Goal: Use online tool/utility

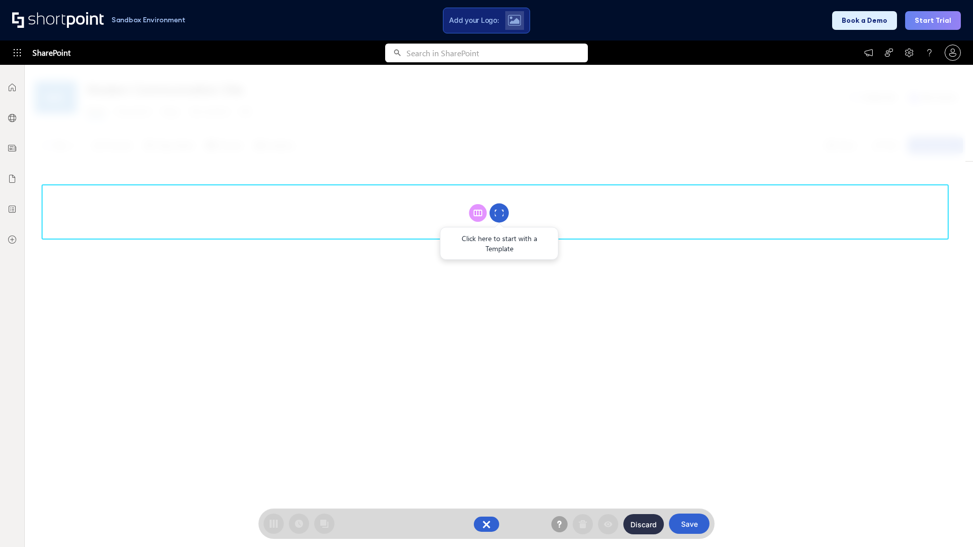
click at [499, 213] on circle at bounding box center [498, 213] width 19 height 19
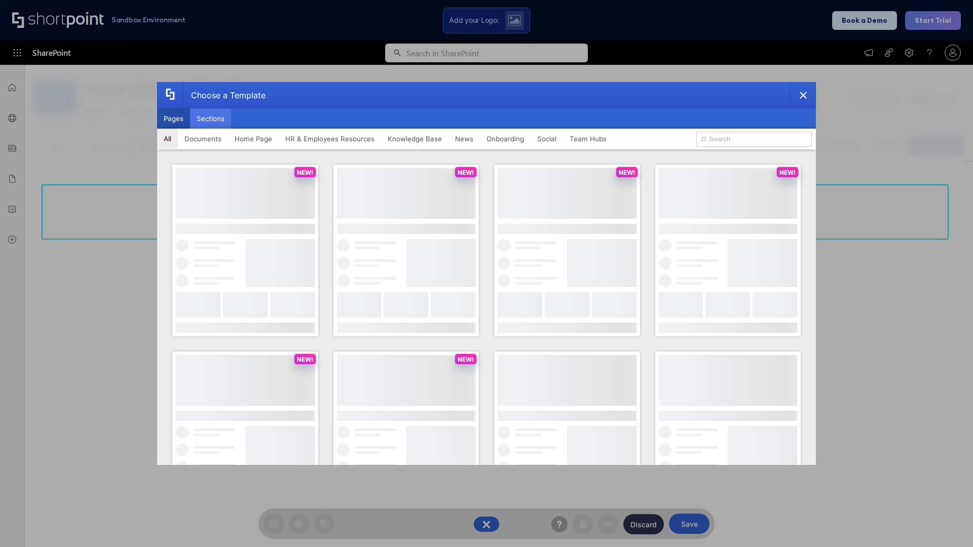
click at [210, 119] on button "Sections" at bounding box center [210, 118] width 41 height 20
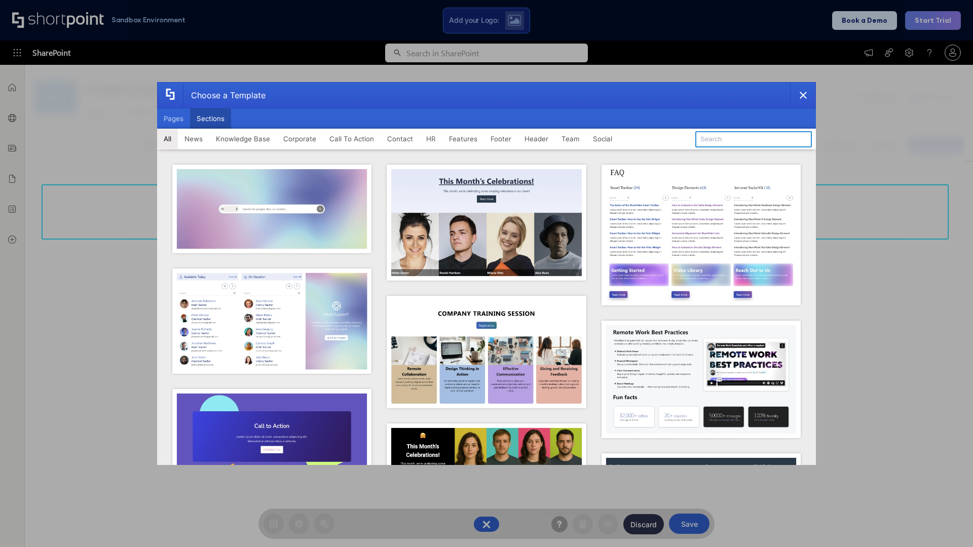
type input "Header 1"
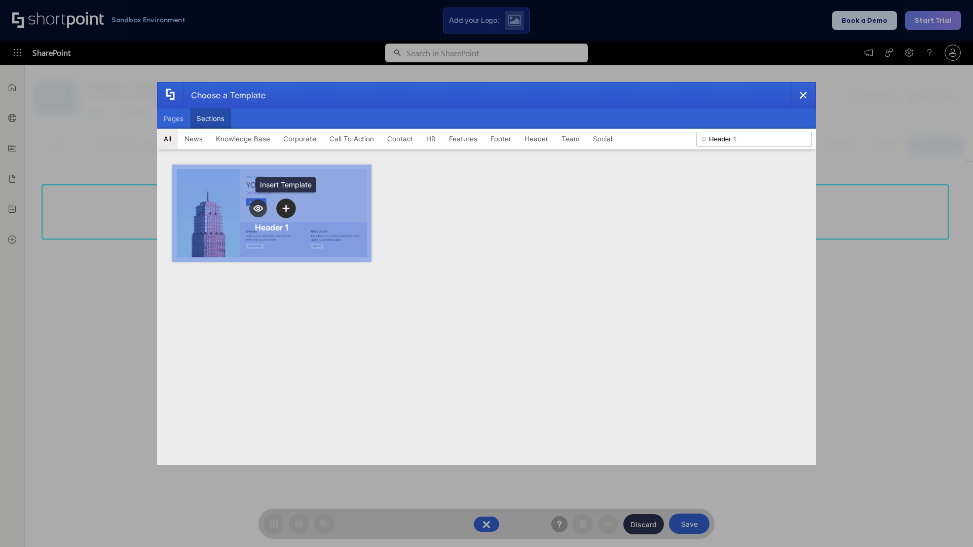
click at [286, 208] on icon "template selector" at bounding box center [285, 208] width 7 height 7
